Goal: Task Accomplishment & Management: Complete application form

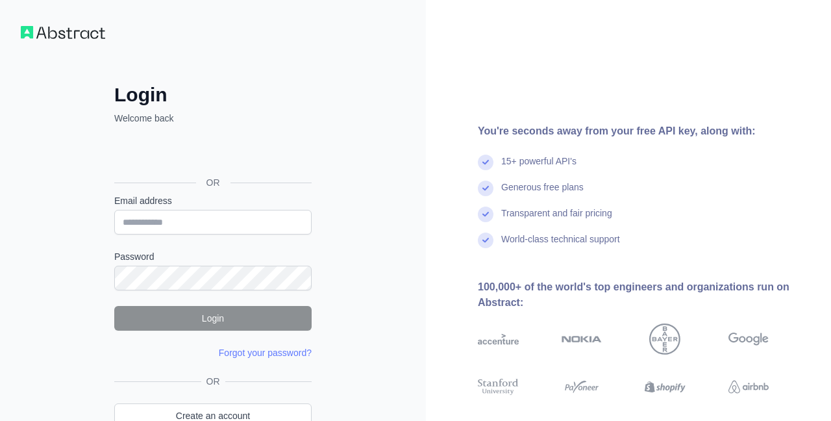
click at [248, 49] on div "Login Welcome back OR Email address Password Login Forgot your password? Please…" at bounding box center [212, 248] width 249 height 434
click at [173, 224] on input "Email address" at bounding box center [212, 222] width 197 height 25
click at [179, 226] on input "Email address" at bounding box center [212, 222] width 197 height 25
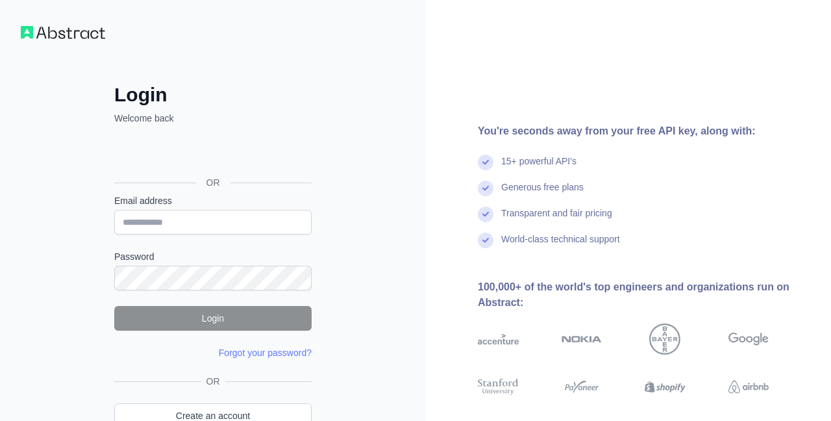
click at [357, 89] on div "Login Welcome back OR Email address Password Login Forgot your password? Please…" at bounding box center [213, 248] width 426 height 496
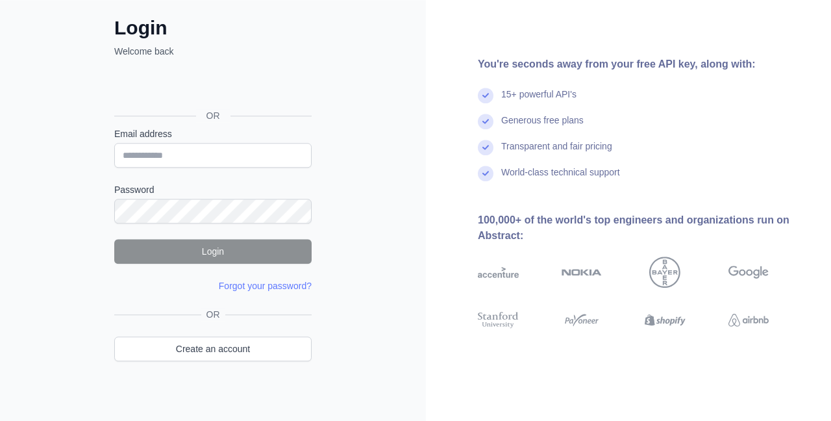
scroll to position [75, 0]
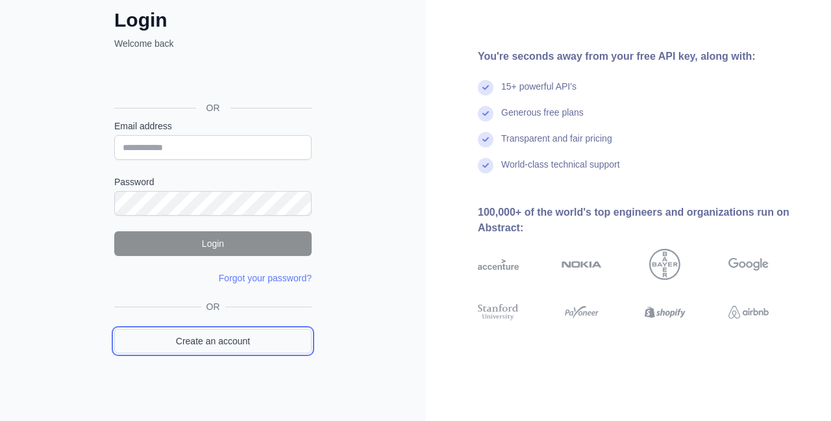
click at [232, 338] on link "Create an account" at bounding box center [212, 341] width 197 height 25
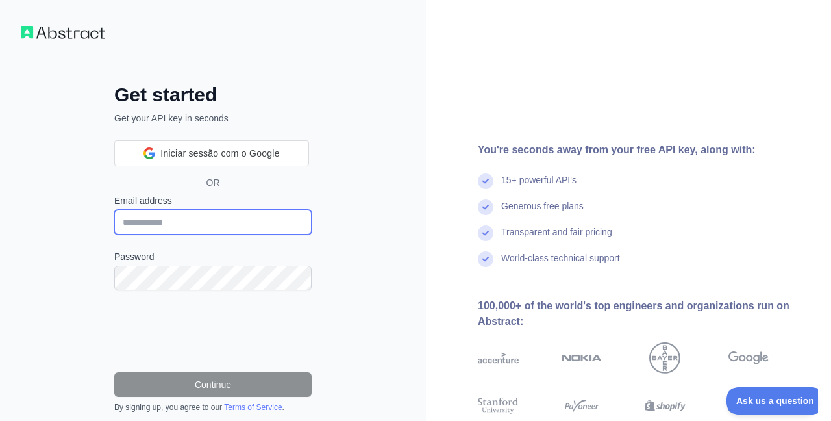
click at [158, 221] on input "Email address" at bounding box center [212, 222] width 197 height 25
type input "**********"
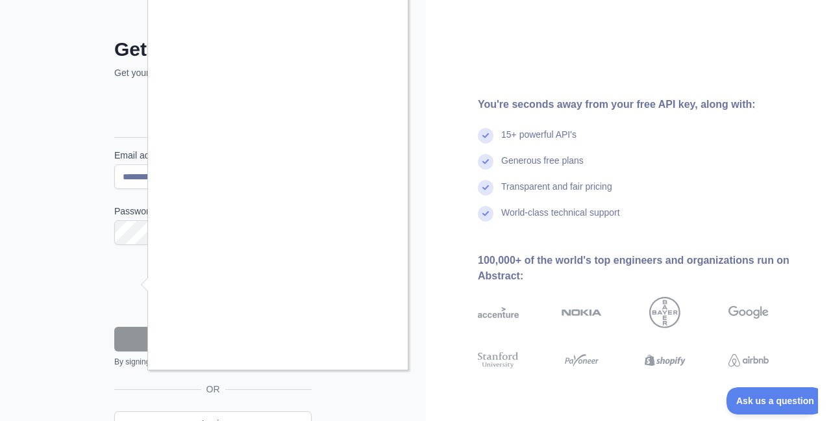
scroll to position [74, 0]
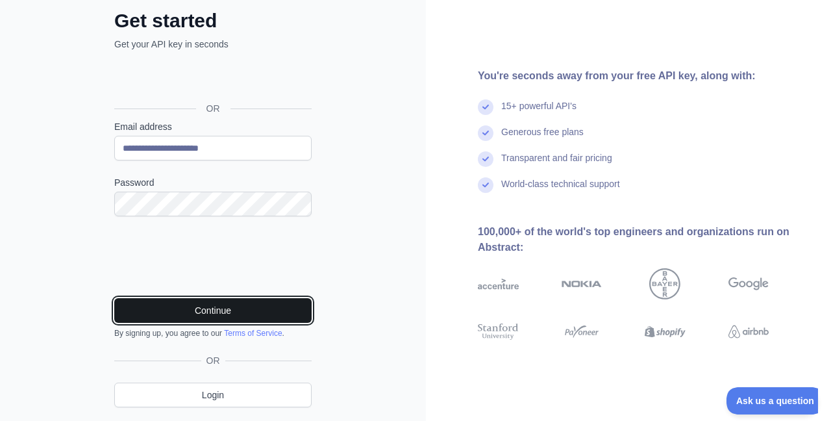
click at [248, 304] on button "Continue" at bounding box center [212, 310] width 197 height 25
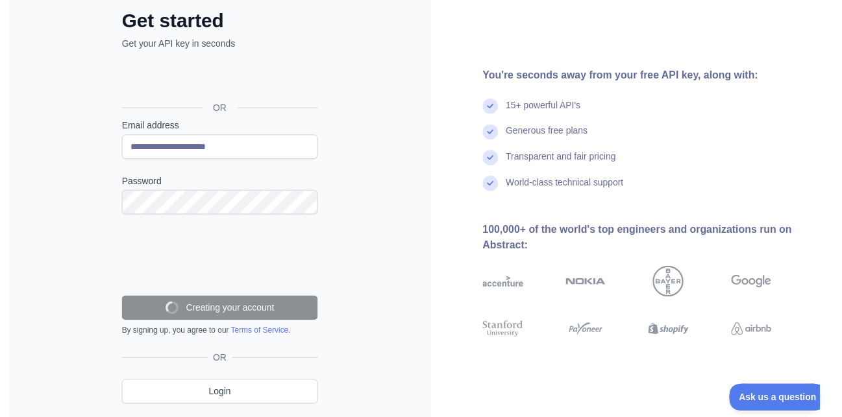
scroll to position [70, 0]
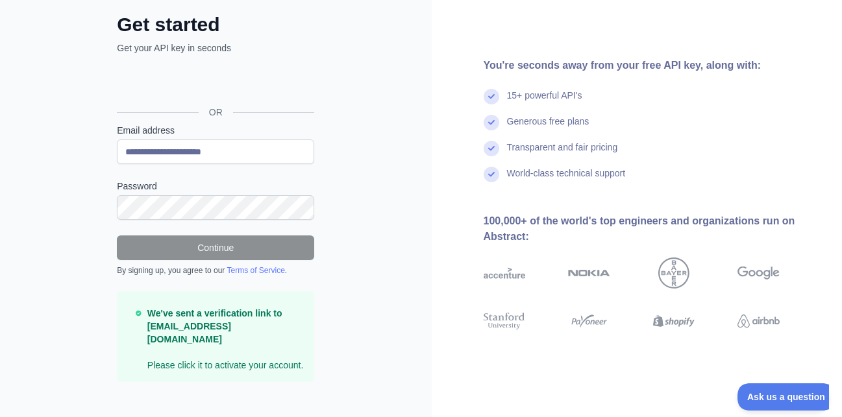
click at [304, 32] on h2 "Get started" at bounding box center [215, 24] width 197 height 23
